Goal: Information Seeking & Learning: Learn about a topic

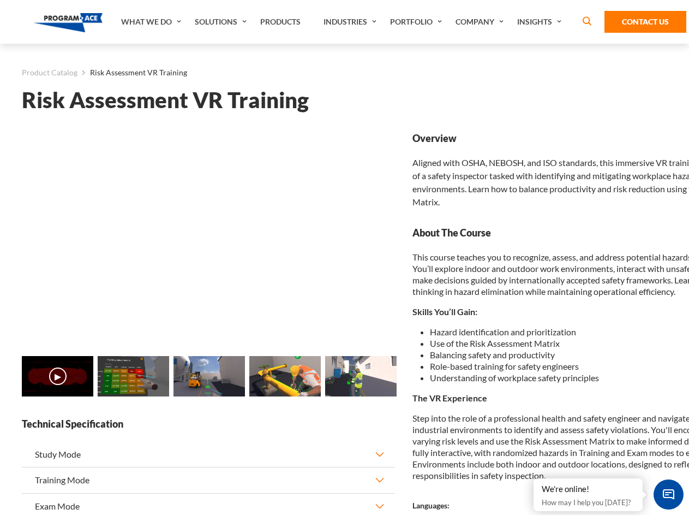
click at [222, 22] on link "Solutions" at bounding box center [221, 22] width 65 height 44
click at [0, 0] on div "AI & Computer Vision Solutions Computer Vision Quality Control AI tools for fas…" at bounding box center [0, 0] width 0 height 0
click at [0, 0] on div "AI & Computer Vision Solutions Virtual Training Solutions Virtual Tour Solution…" at bounding box center [0, 0] width 0 height 0
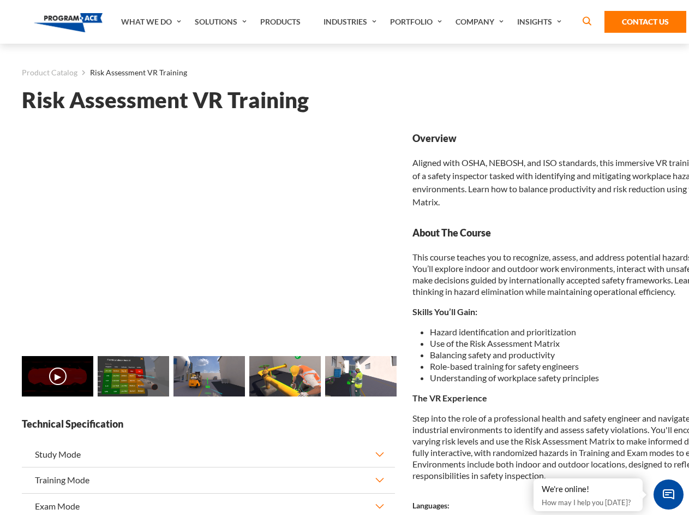
click at [0, 0] on div "AI & Computer Vision Solutions Virtual Training Solutions Virtual Tour Solution…" at bounding box center [0, 0] width 0 height 0
click at [0, 0] on div "AI & Computer Vision Solutions Computer Vision Quality Control AI tools for fas…" at bounding box center [0, 0] width 0 height 0
